Goal: Communication & Community: Share content

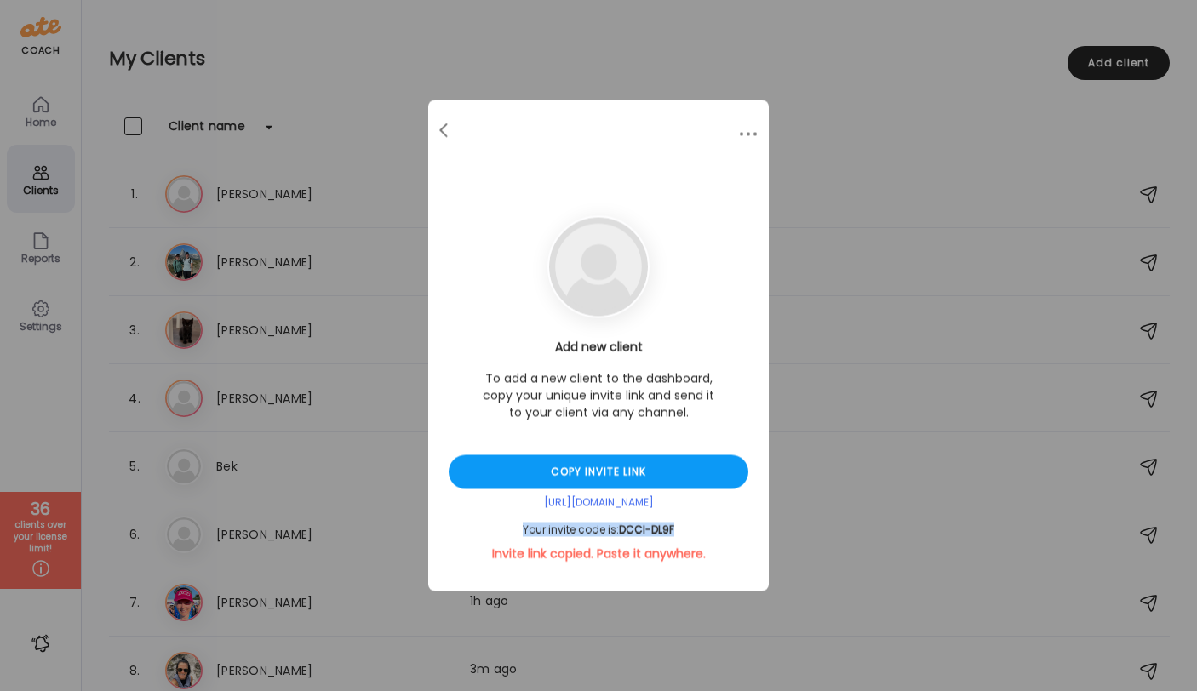
click at [683, 518] on div "Add new client To add a new client to the dashboard, copy your unique invite li…" at bounding box center [599, 451] width 300 height 224
click at [639, 458] on div "Copy invite link" at bounding box center [599, 472] width 300 height 34
drag, startPoint x: 680, startPoint y: 515, endPoint x: 484, endPoint y: 517, distance: 195.8
click at [484, 517] on div "Add new client To add a new client to the dashboard, copy your unique invite li…" at bounding box center [599, 451] width 300 height 224
drag, startPoint x: 662, startPoint y: 514, endPoint x: 529, endPoint y: 514, distance: 132.8
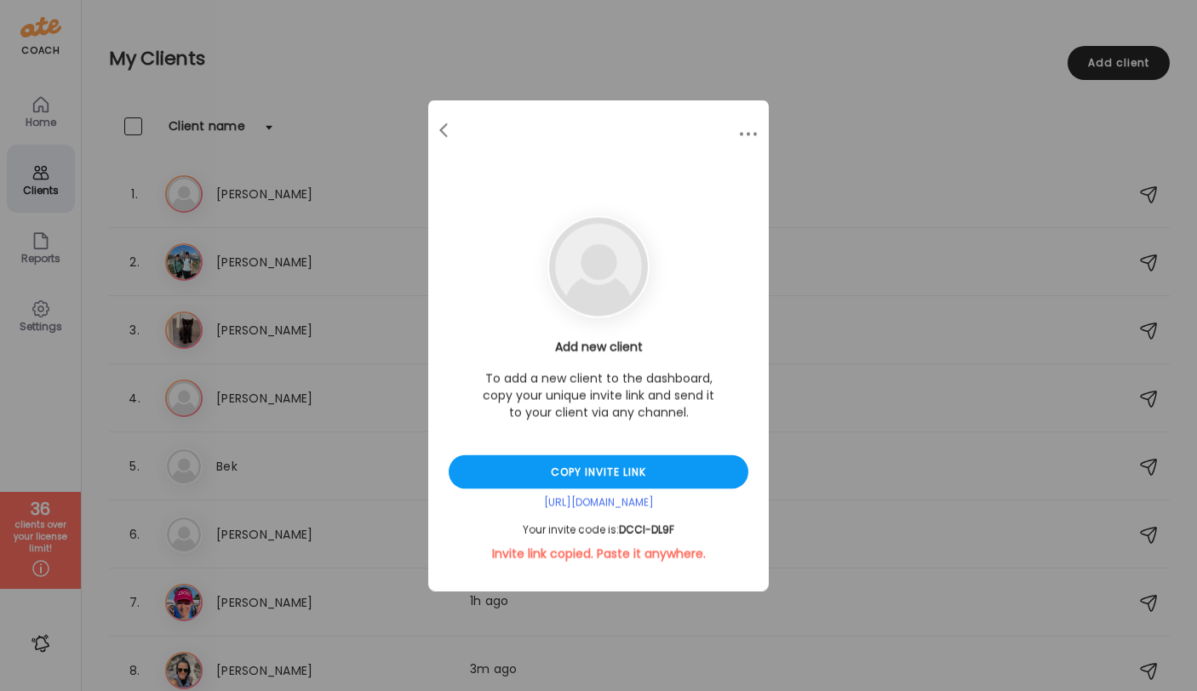
click at [529, 514] on div "Add new client To add a new client to the dashboard, copy your unique invite li…" at bounding box center [599, 451] width 300 height 224
drag, startPoint x: 683, startPoint y: 517, endPoint x: 526, endPoint y: 517, distance: 156.6
click at [526, 517] on div "Add new client To add a new client to the dashboard, copy your unique invite li…" at bounding box center [599, 451] width 300 height 224
drag, startPoint x: 520, startPoint y: 517, endPoint x: 665, endPoint y: 517, distance: 144.7
click at [666, 517] on div "Add new client To add a new client to the dashboard, copy your unique invite li…" at bounding box center [599, 451] width 300 height 224
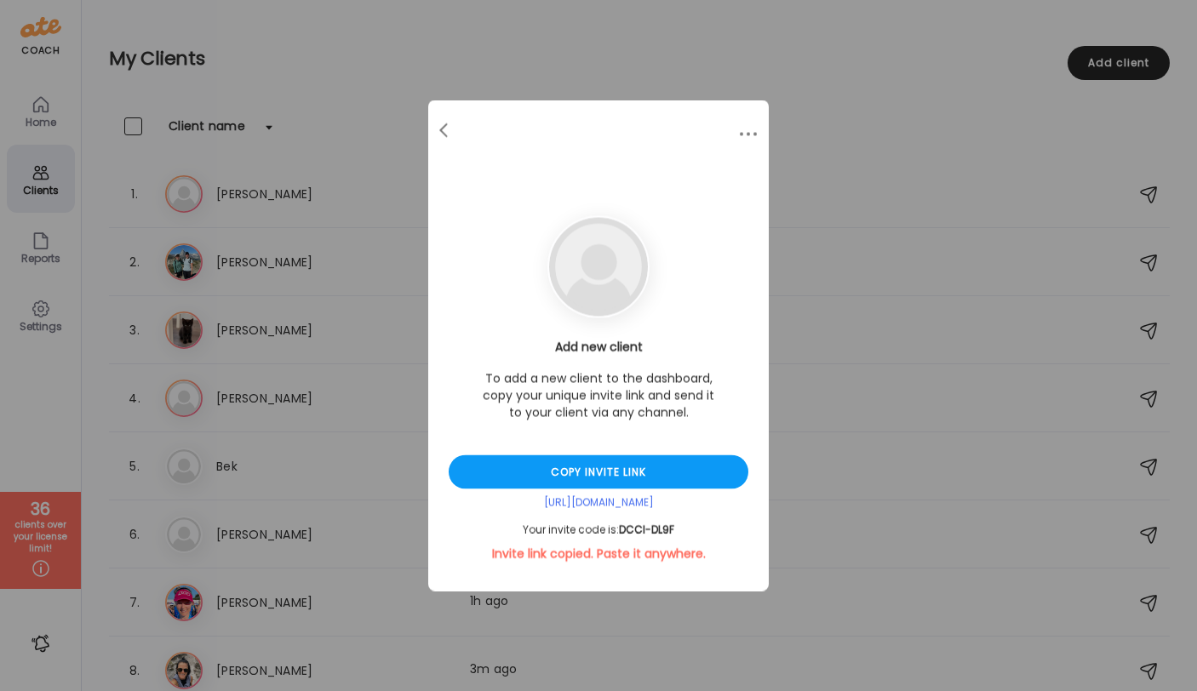
click at [660, 271] on div "Add new client To add a new client to the dashboard, copy your unique invite li…" at bounding box center [598, 345] width 340 height 491
click at [679, 519] on div "Add new client To add a new client to the dashboard, copy your unique invite li…" at bounding box center [599, 451] width 300 height 224
click at [668, 518] on div "Add new client To add a new client to the dashboard, copy your unique invite li…" at bounding box center [599, 451] width 300 height 224
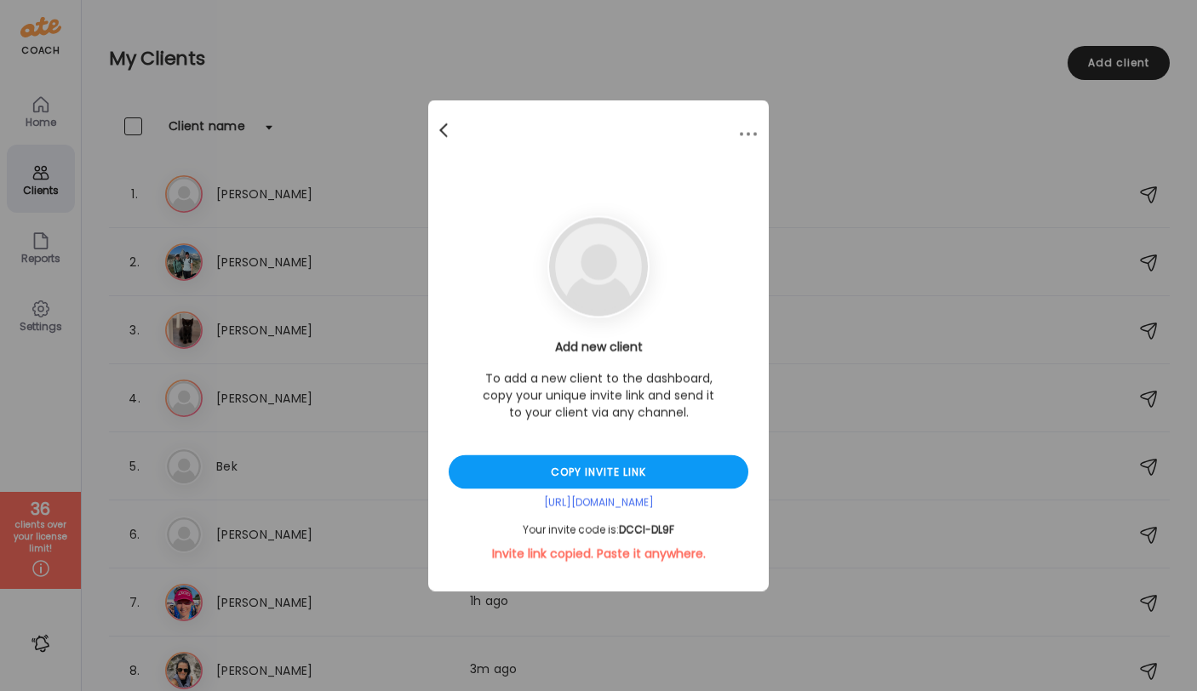
click at [455, 118] on div at bounding box center [445, 131] width 34 height 34
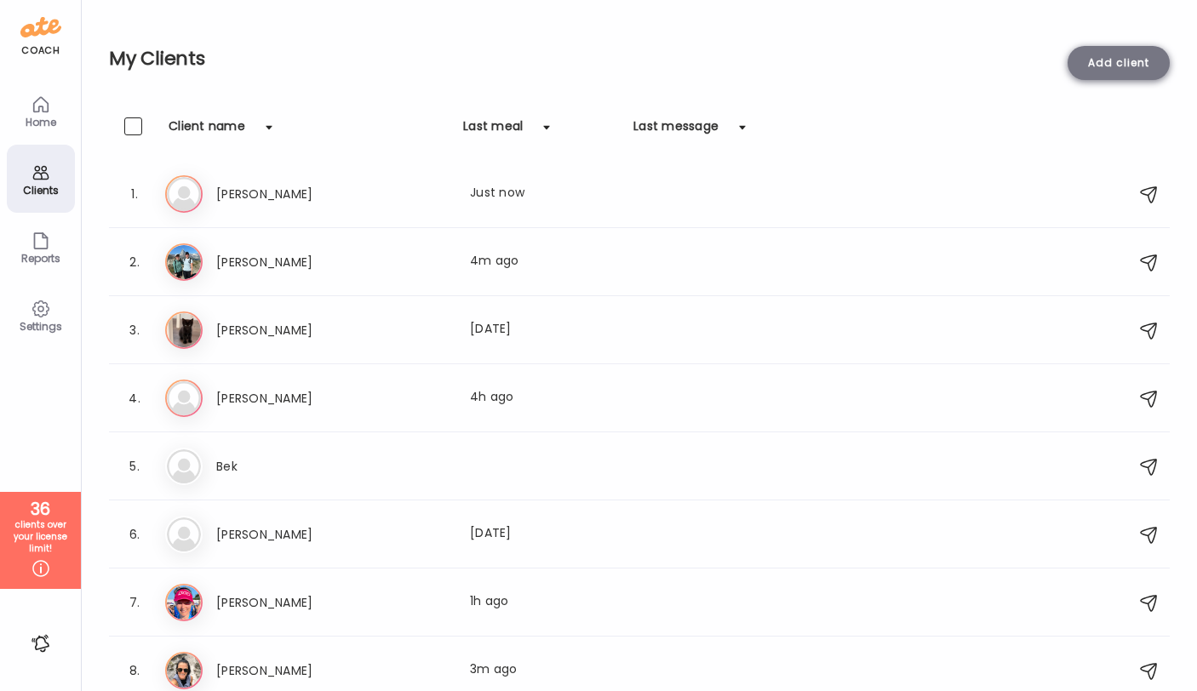
click at [1113, 58] on div "Add client" at bounding box center [1118, 63] width 102 height 34
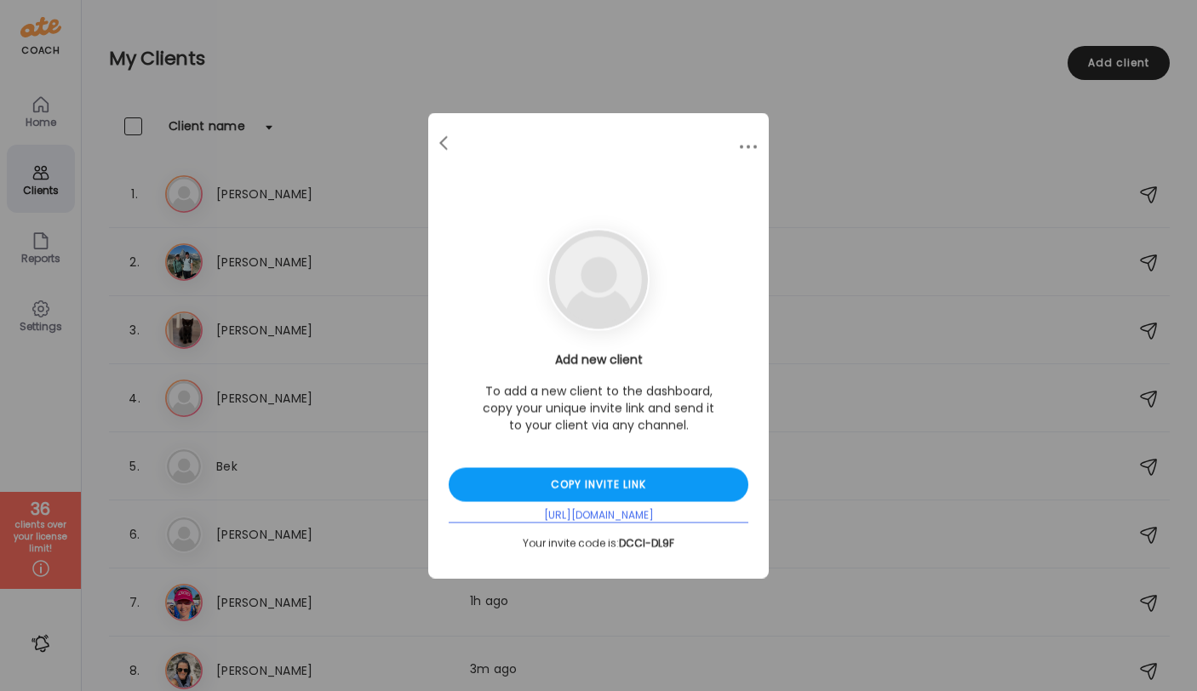
drag, startPoint x: 688, startPoint y: 516, endPoint x: 515, endPoint y: 516, distance: 173.6
click at [515, 516] on div "[URL][DOMAIN_NAME]" at bounding box center [599, 516] width 300 height 14
click at [491, 514] on div "[URL][DOMAIN_NAME]" at bounding box center [599, 516] width 300 height 14
click at [523, 520] on div "[URL][DOMAIN_NAME]" at bounding box center [599, 516] width 300 height 14
drag, startPoint x: 673, startPoint y: 518, endPoint x: 537, endPoint y: 517, distance: 136.2
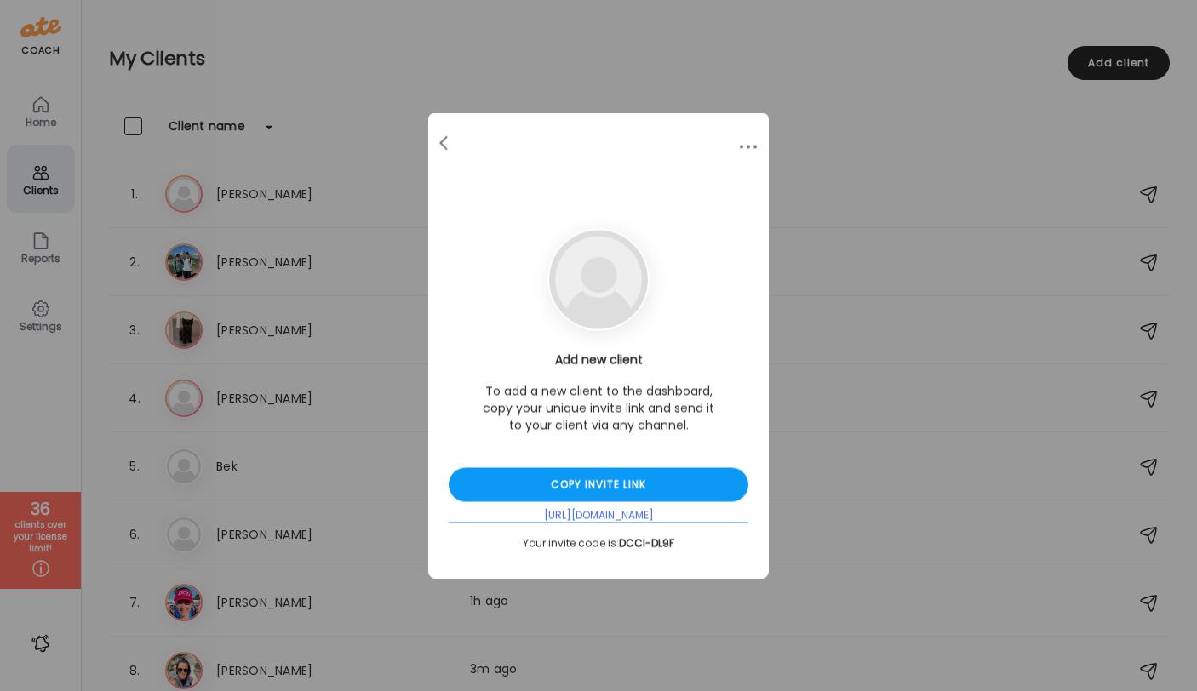
click at [537, 517] on div "[URL][DOMAIN_NAME]" at bounding box center [599, 516] width 300 height 14
click at [563, 395] on p "To add a new client to the dashboard, copy your unique invite link and send it …" at bounding box center [598, 408] width 238 height 51
click at [563, 460] on div "Add new client To add a new client to the dashboard, copy your unique invite li…" at bounding box center [599, 450] width 300 height 198
click at [626, 517] on div "[URL][DOMAIN_NAME]" at bounding box center [599, 516] width 300 height 14
click at [500, 48] on div "Ate Coach Dashboard Wahoo! It’s official Take a moment to set up your Coach Pro…" at bounding box center [598, 345] width 1197 height 691
